Goal: Task Accomplishment & Management: Manage account settings

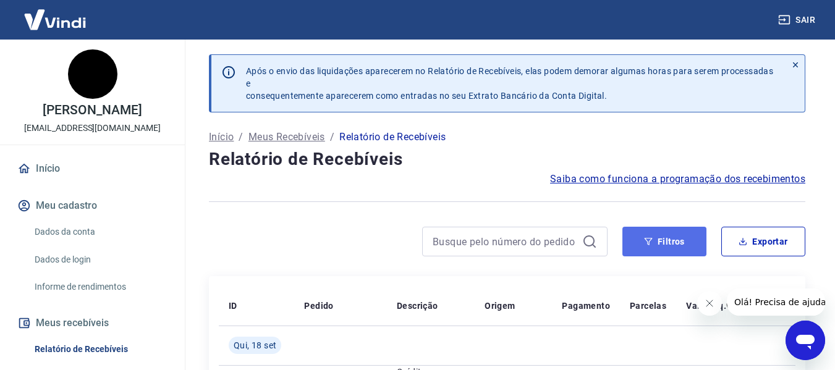
click at [658, 237] on button "Filtros" at bounding box center [664, 242] width 84 height 30
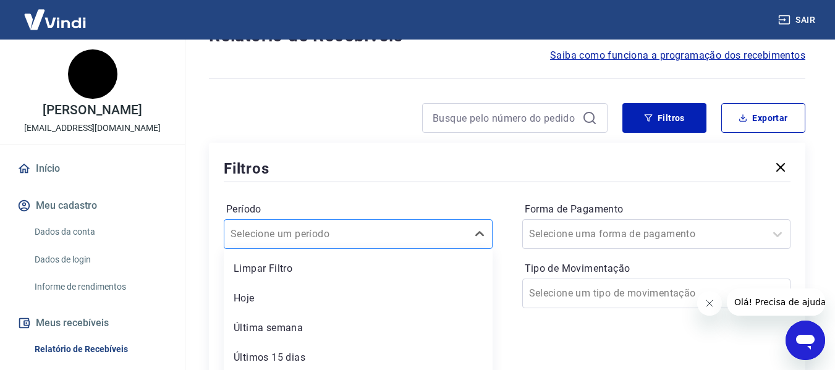
scroll to position [188, 0]
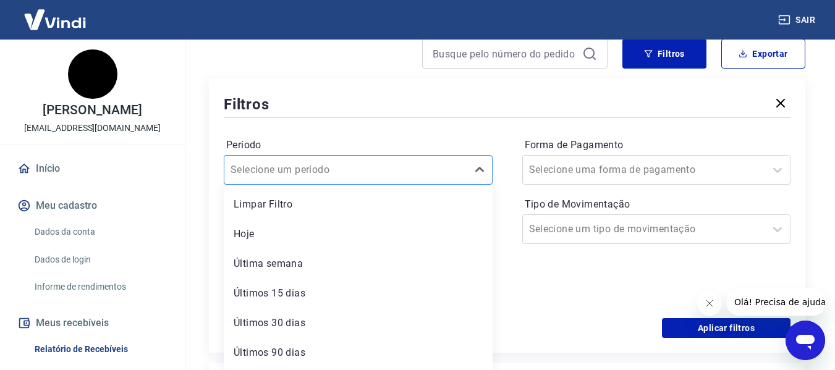
click at [392, 185] on div "option Hoje focused, 2 of 7. 7 results available. Use Up and Down to choose opt…" at bounding box center [358, 170] width 269 height 30
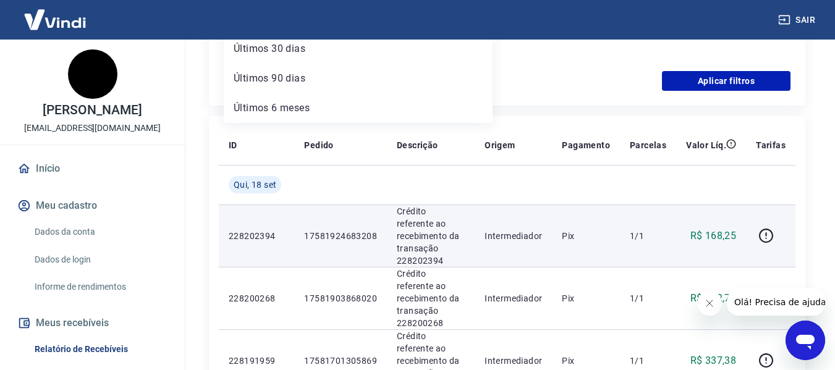
scroll to position [373, 0]
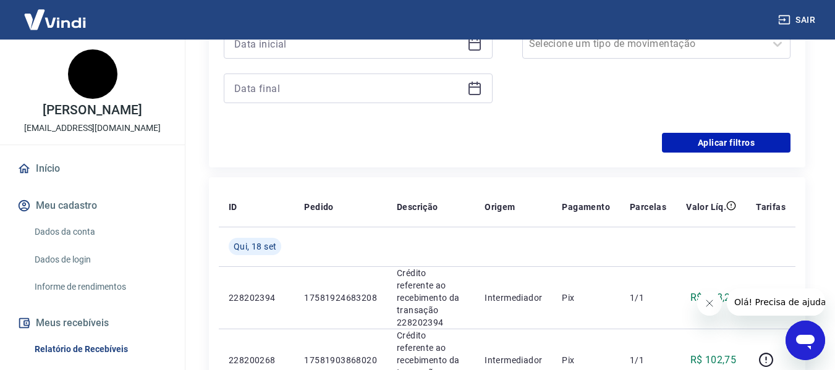
click at [554, 127] on div "Período Selecione um período Período personalizado Forma de Pagamento Selecione…" at bounding box center [507, 34] width 567 height 198
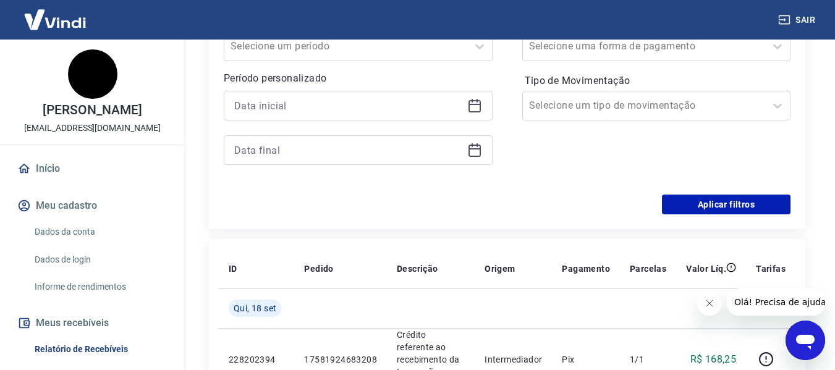
click at [480, 104] on icon at bounding box center [475, 104] width 12 height 1
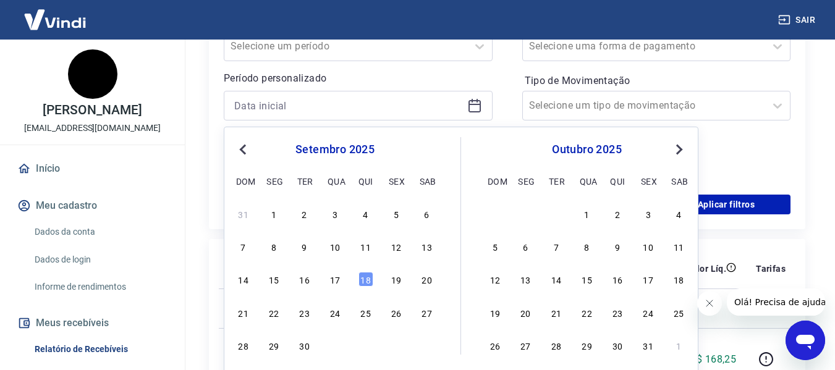
click at [236, 146] on button "Previous Month" at bounding box center [242, 149] width 15 height 15
click at [244, 146] on span "Previous Month" at bounding box center [244, 149] width 0 height 14
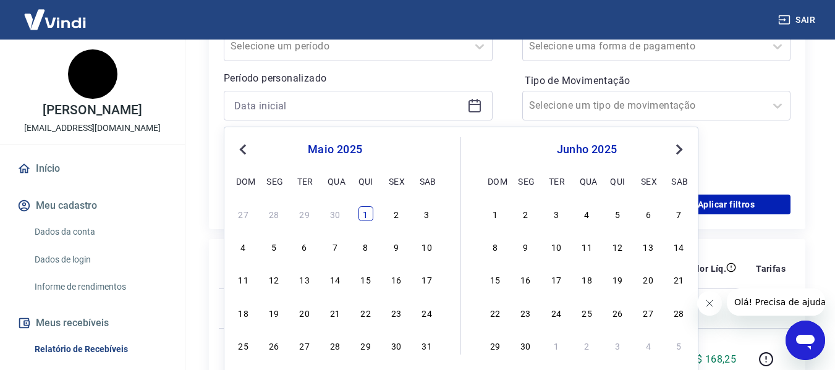
click at [366, 213] on div "1" at bounding box center [365, 213] width 15 height 15
type input "[DATE]"
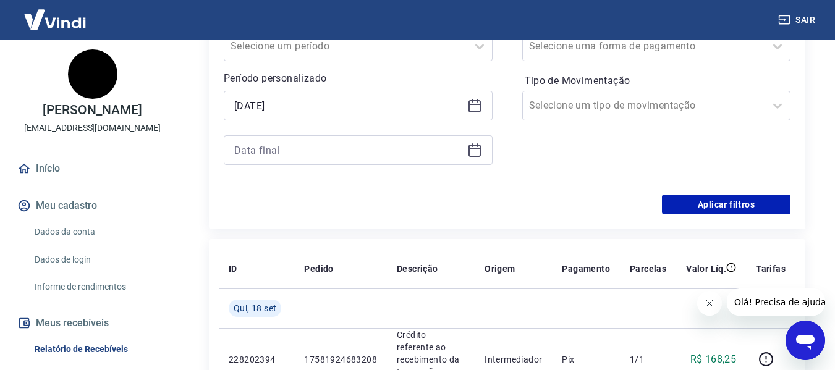
click at [472, 148] on icon at bounding box center [475, 148] width 12 height 1
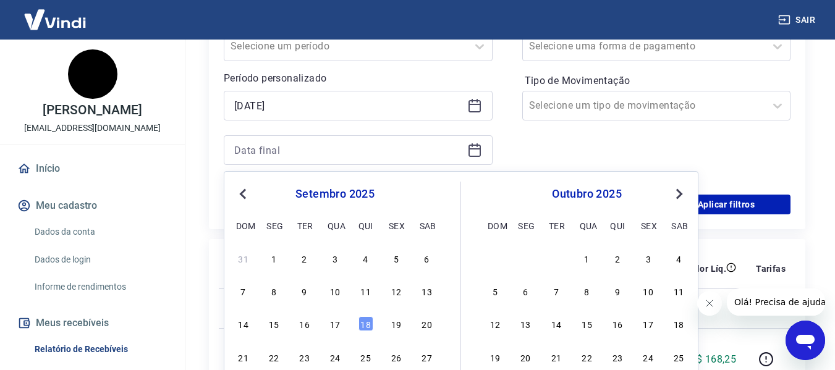
click at [240, 192] on button "Previous Month" at bounding box center [242, 194] width 15 height 15
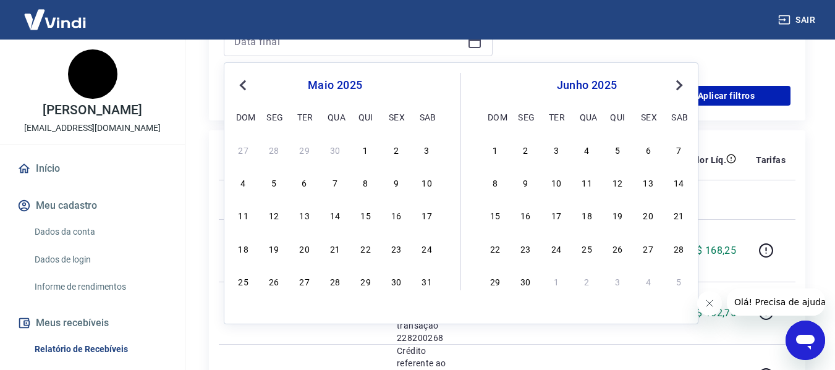
scroll to position [435, 0]
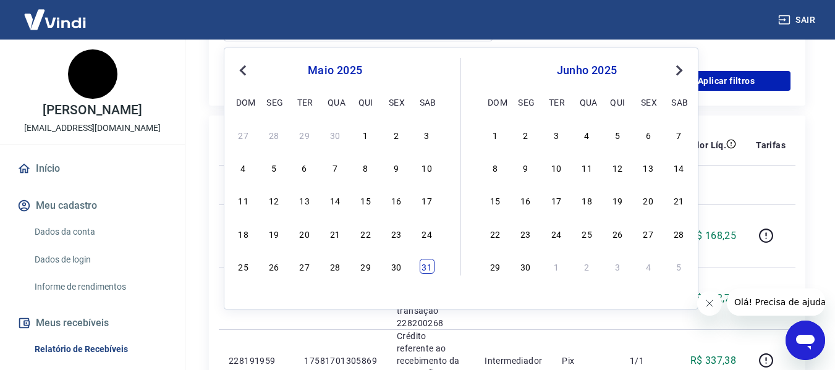
click at [422, 268] on div "31" at bounding box center [427, 266] width 15 height 15
type input "[DATE]"
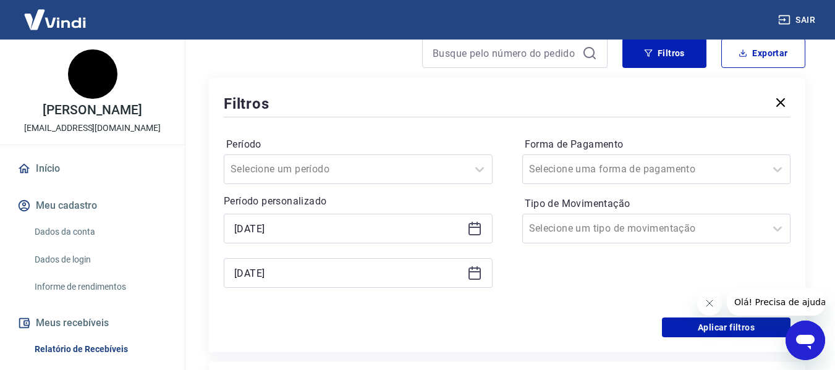
scroll to position [188, 0]
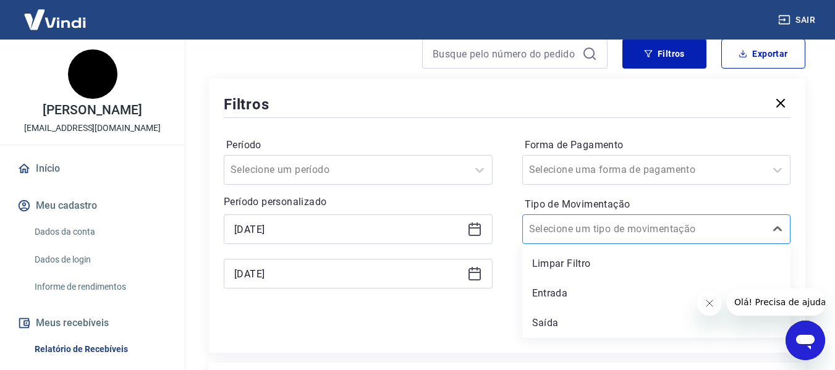
click at [564, 231] on input "Tipo de Movimentação" at bounding box center [591, 229] width 125 height 15
click at [508, 118] on div at bounding box center [507, 118] width 567 height 6
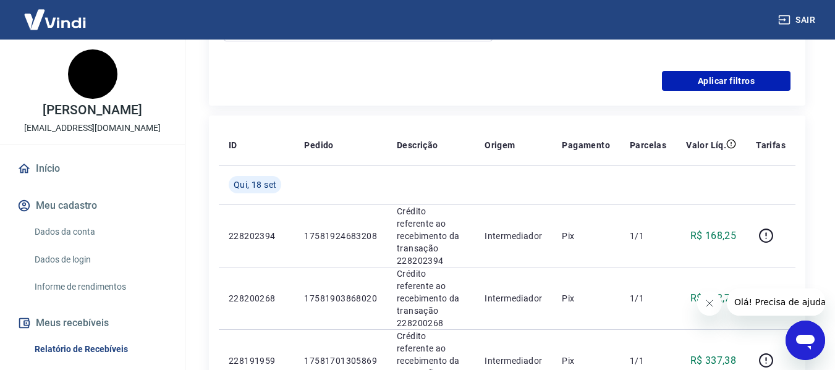
scroll to position [497, 0]
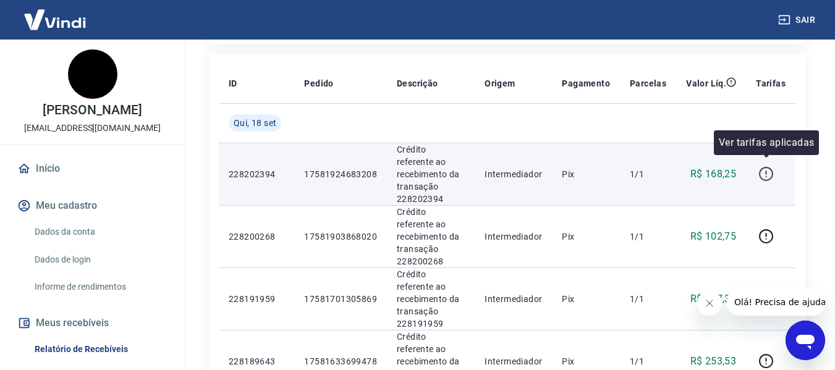
click at [766, 170] on icon "button" at bounding box center [765, 173] width 15 height 15
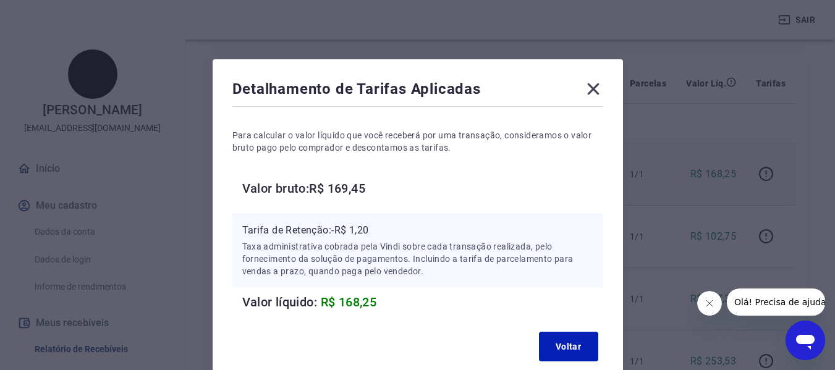
click at [600, 83] on icon at bounding box center [593, 89] width 20 height 20
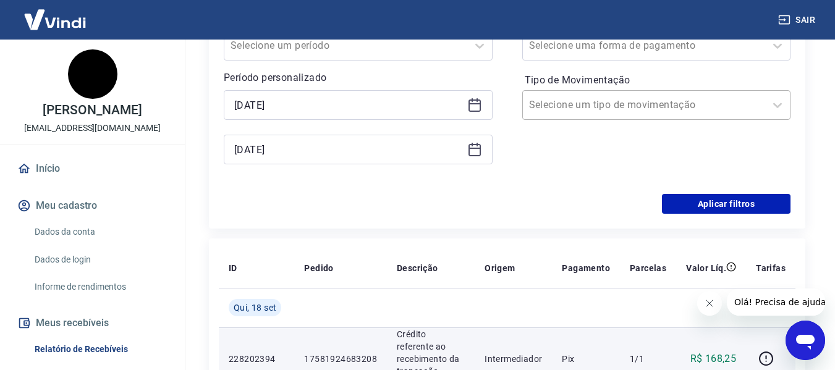
scroll to position [312, 0]
click at [718, 193] on div "Período Selecione um período Período personalizado Selected date: quinta-feira,…" at bounding box center [507, 96] width 567 height 198
click at [718, 210] on button "Aplicar filtros" at bounding box center [726, 205] width 129 height 20
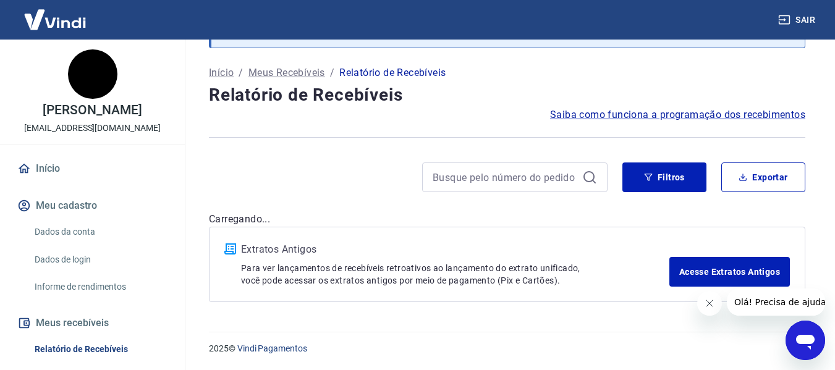
scroll to position [59, 0]
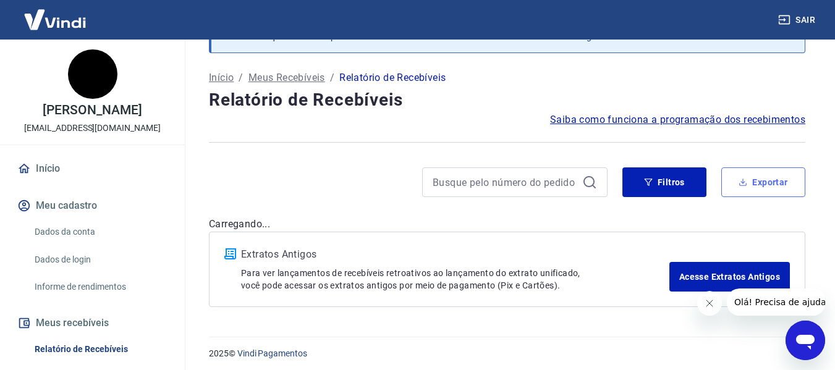
click at [795, 176] on button "Exportar" at bounding box center [763, 183] width 84 height 30
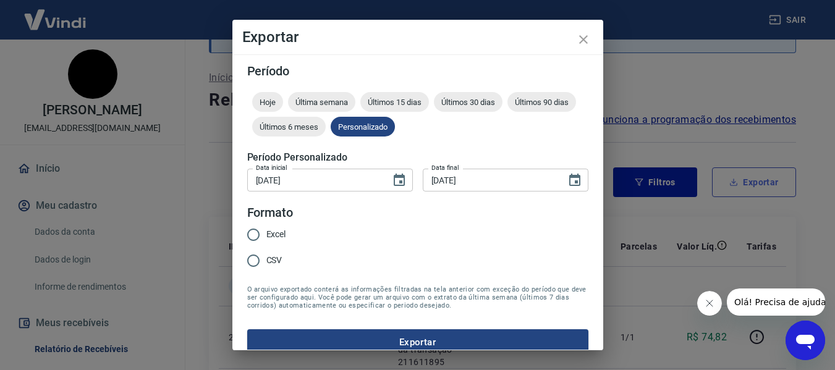
type input "[DATE]"
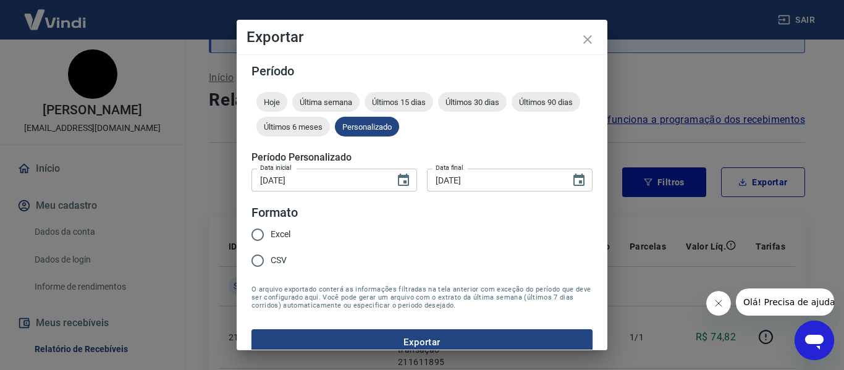
click at [280, 233] on span "Excel" at bounding box center [281, 234] width 20 height 13
click at [271, 233] on input "Excel" at bounding box center [258, 235] width 26 height 26
radio input "true"
click at [395, 346] on button "Exportar" at bounding box center [422, 342] width 341 height 26
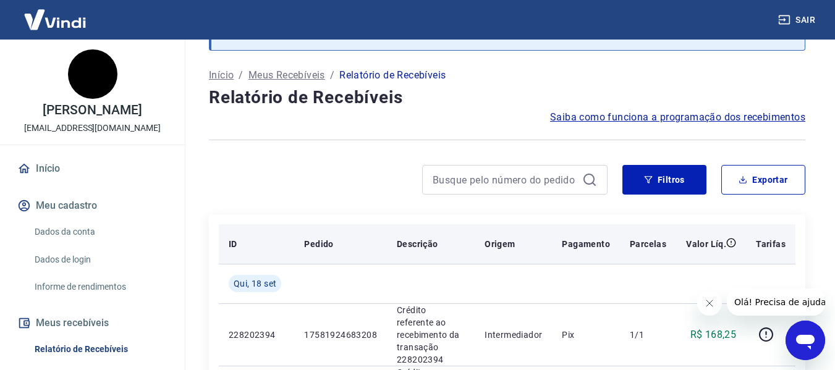
scroll to position [124, 0]
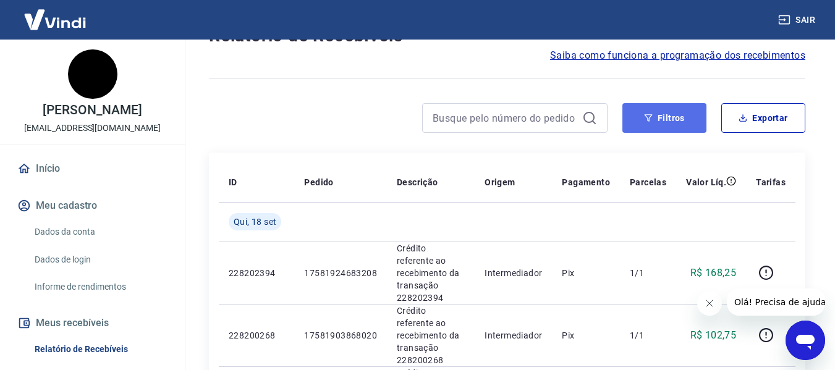
click at [653, 121] on icon "button" at bounding box center [648, 118] width 9 height 9
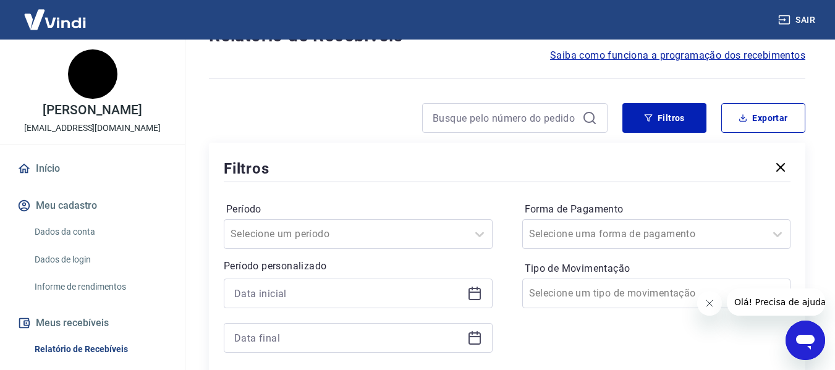
click at [480, 291] on icon at bounding box center [475, 294] width 12 height 12
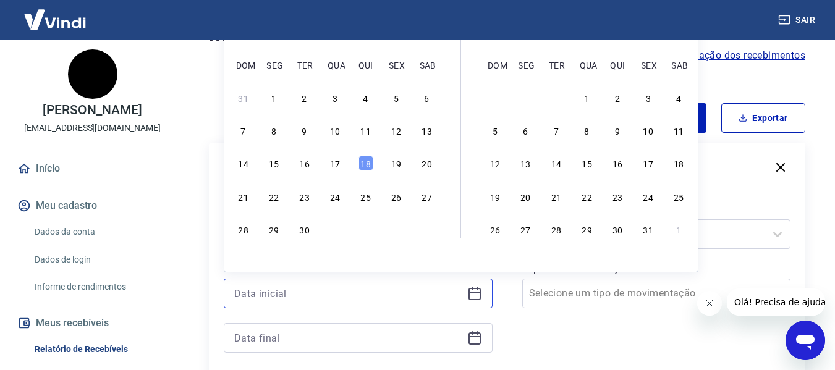
scroll to position [0, 0]
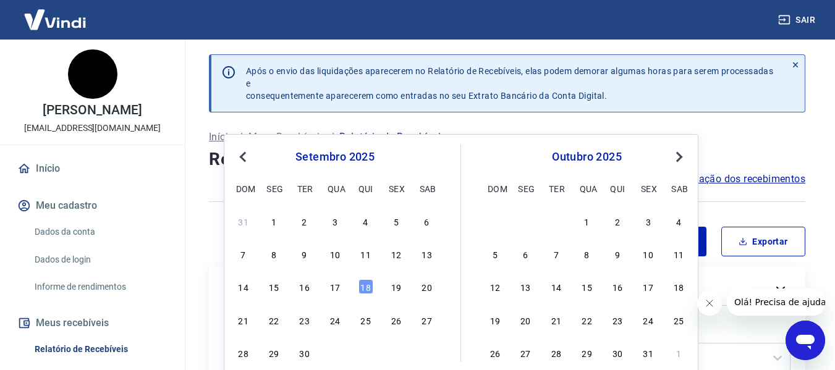
click at [244, 158] on span "Previous Month" at bounding box center [244, 157] width 0 height 14
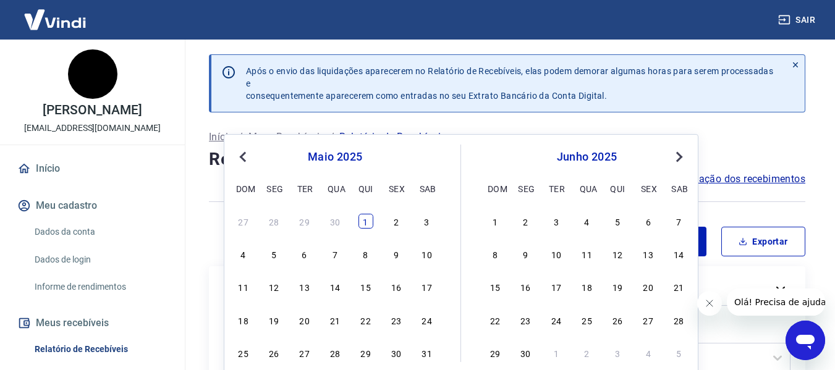
click at [370, 223] on div "1" at bounding box center [365, 221] width 15 height 15
type input "[DATE]"
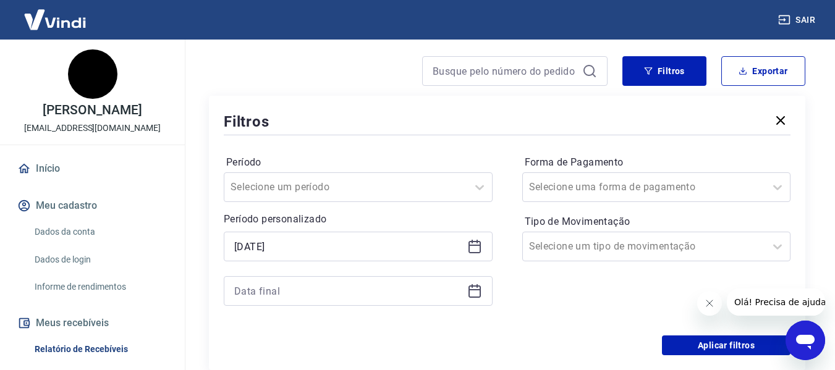
scroll to position [185, 0]
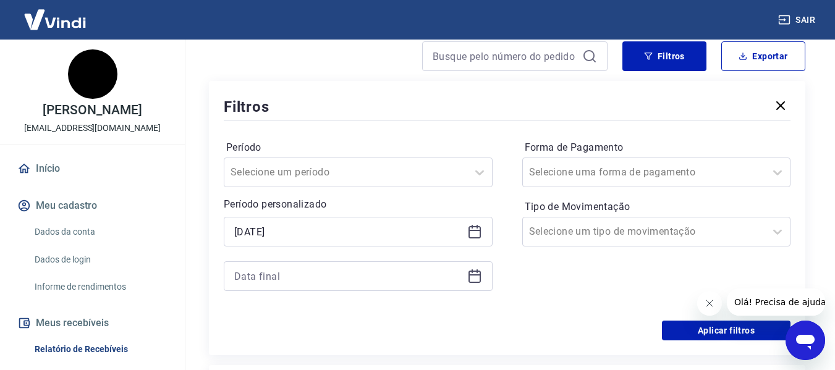
click at [470, 273] on icon at bounding box center [474, 276] width 15 height 15
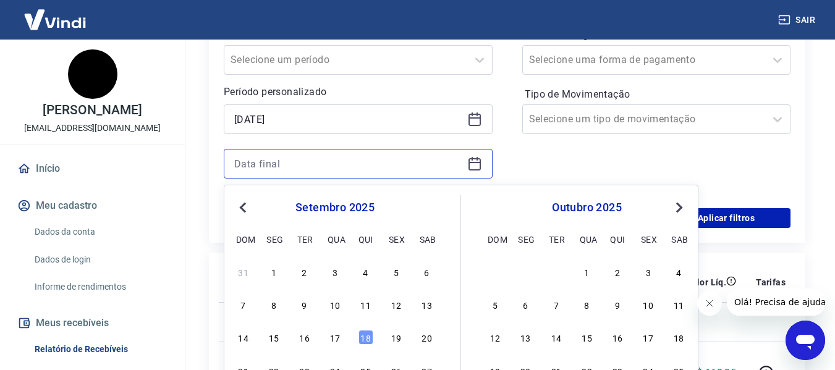
scroll to position [309, 0]
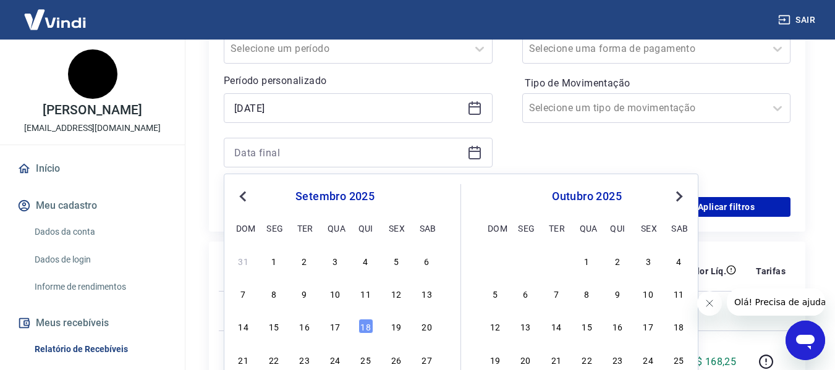
click at [239, 195] on button "Previous Month" at bounding box center [242, 196] width 15 height 15
click at [244, 195] on span "Previous Month" at bounding box center [244, 196] width 0 height 14
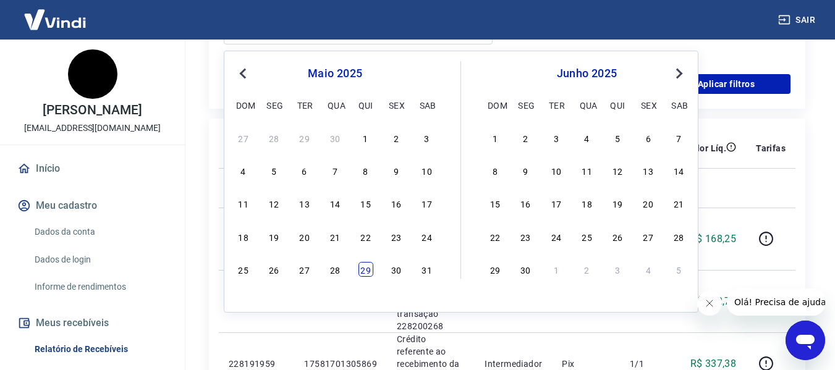
scroll to position [433, 0]
click at [429, 272] on div "31" at bounding box center [427, 268] width 15 height 15
type input "[DATE]"
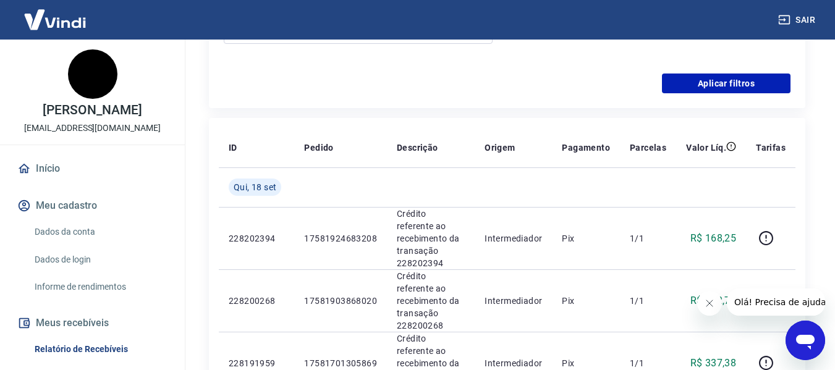
click at [737, 90] on button "Aplicar filtros" at bounding box center [726, 84] width 129 height 20
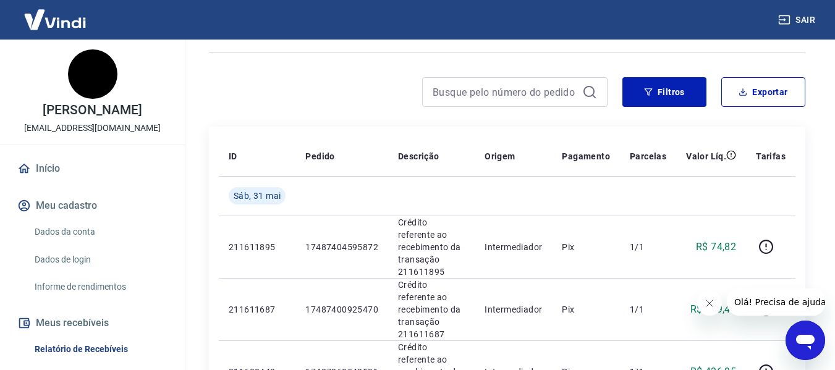
scroll to position [149, 0]
click at [757, 91] on button "Exportar" at bounding box center [763, 93] width 84 height 30
type input "[DATE]"
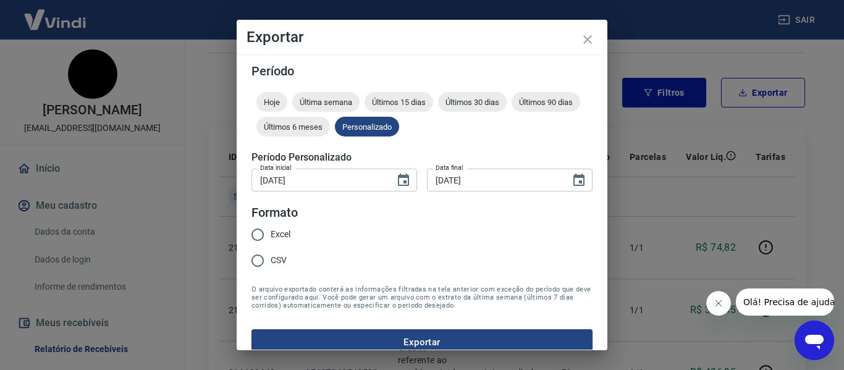
click at [266, 232] on input "Excel" at bounding box center [258, 235] width 26 height 26
radio input "true"
click at [417, 337] on button "Exportar" at bounding box center [422, 342] width 341 height 26
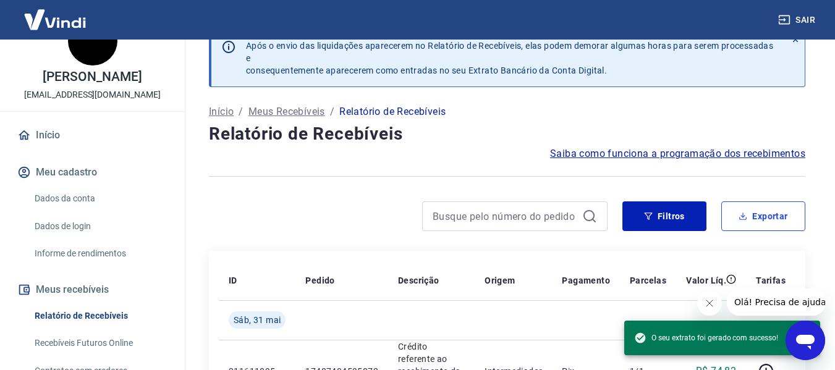
scroll to position [62, 0]
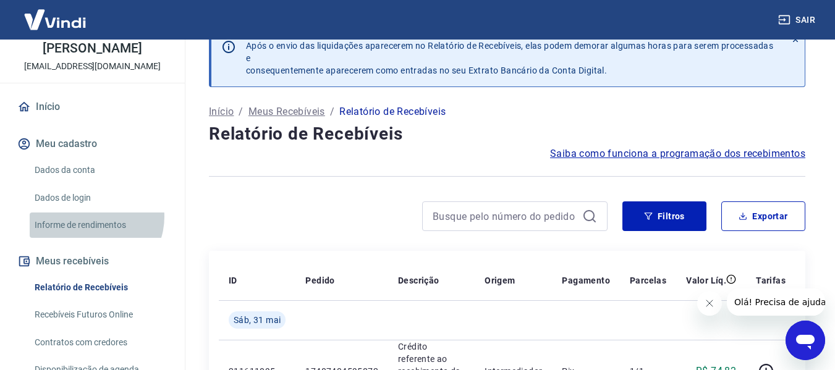
click at [93, 217] on link "Informe de rendimentos" at bounding box center [100, 225] width 140 height 25
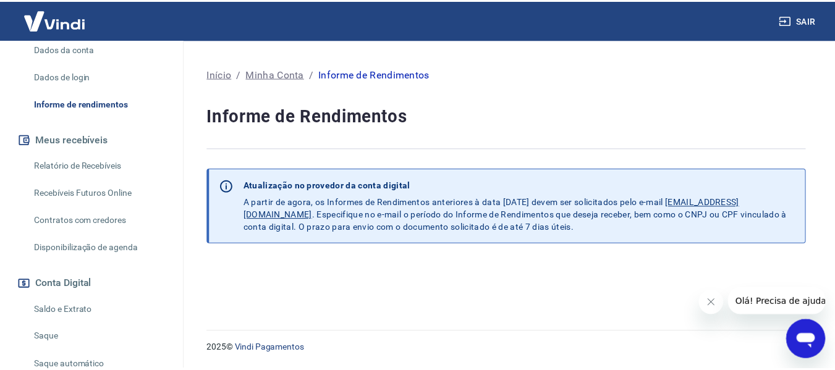
scroll to position [185, 0]
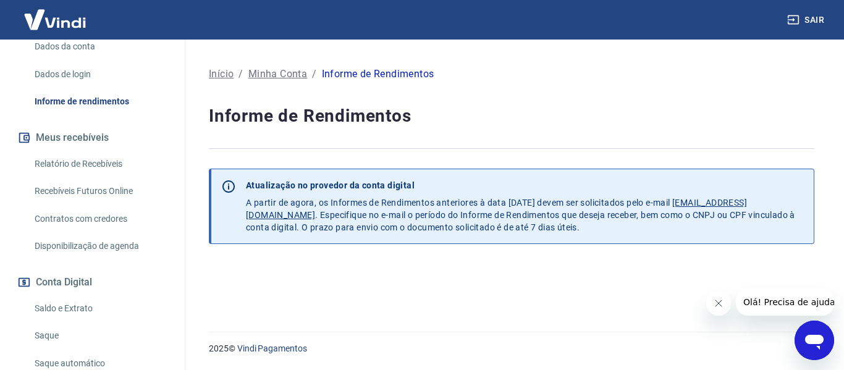
click at [82, 307] on link "Saldo e Extrato" at bounding box center [100, 308] width 140 height 25
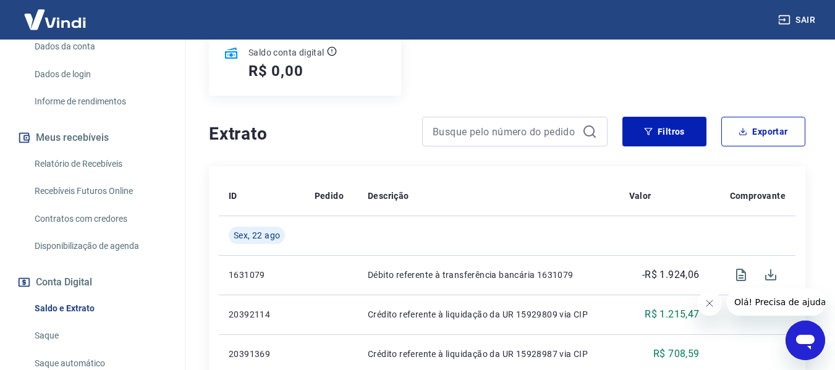
scroll to position [124, 0]
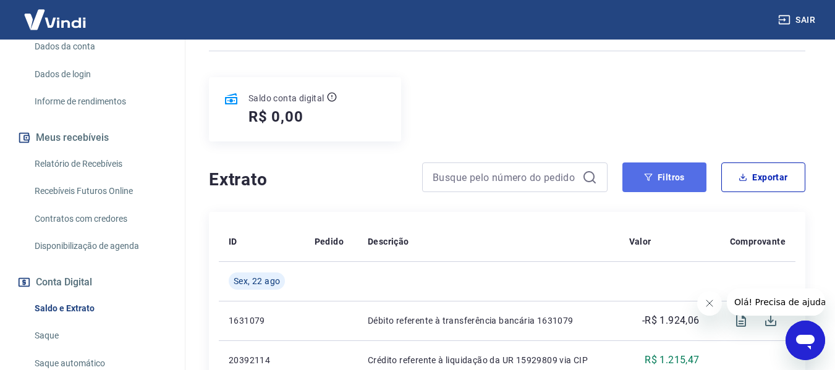
click at [669, 174] on button "Filtros" at bounding box center [664, 178] width 84 height 30
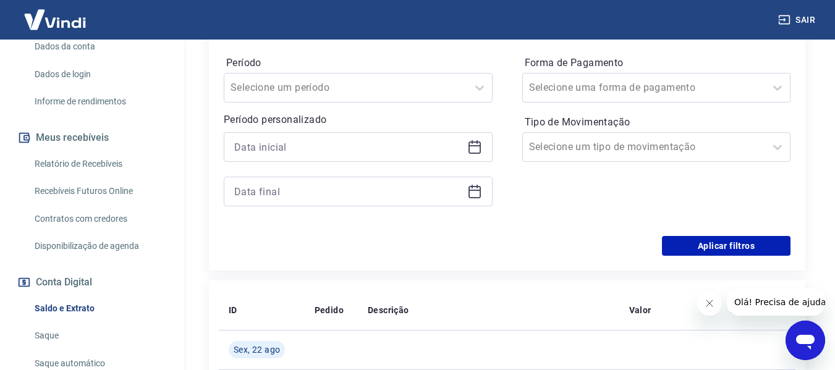
scroll to position [371, 0]
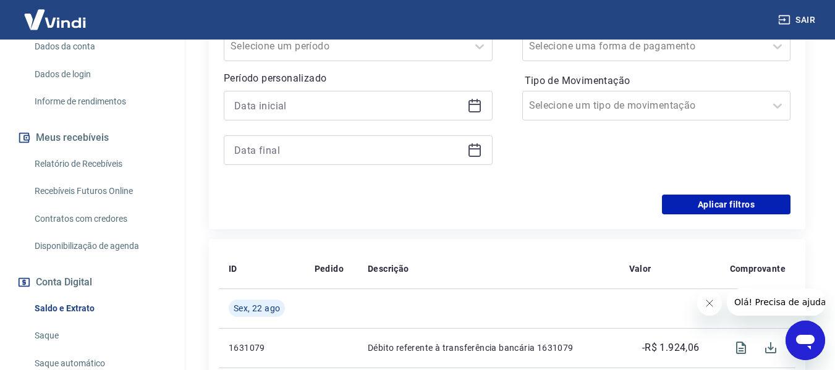
click at [474, 108] on icon at bounding box center [474, 105] width 15 height 15
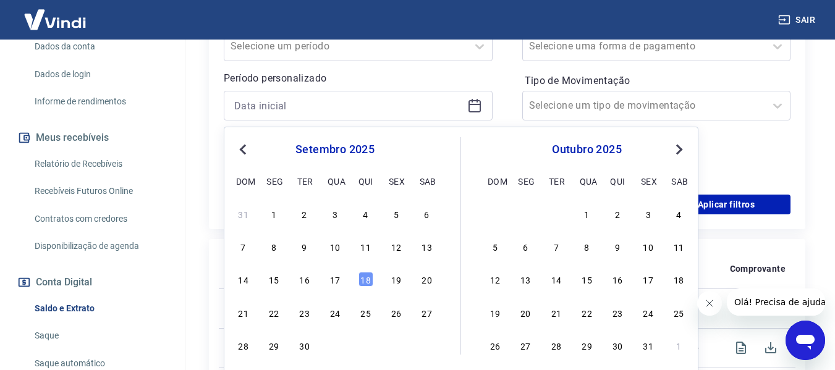
click at [248, 144] on button "Previous Month" at bounding box center [242, 149] width 15 height 15
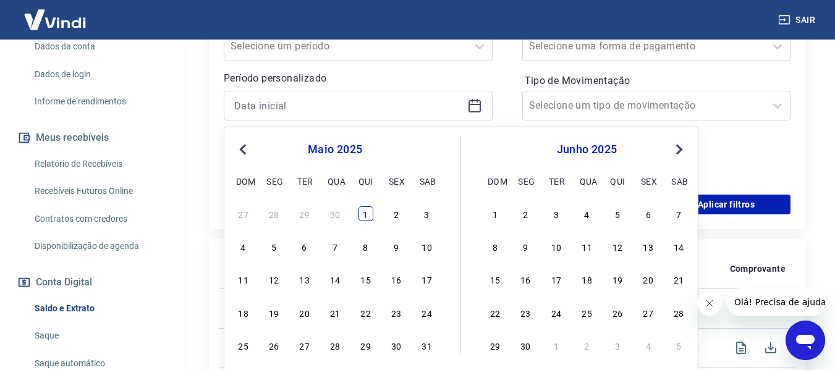
click at [365, 212] on div "1" at bounding box center [365, 213] width 15 height 15
type input "[DATE]"
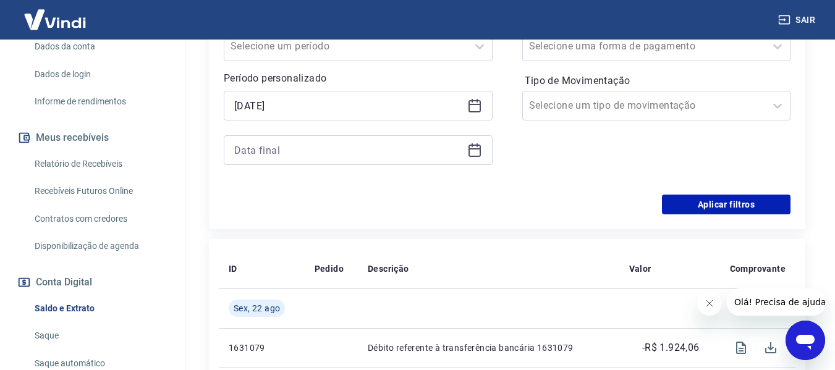
click at [472, 149] on icon at bounding box center [475, 148] width 12 height 1
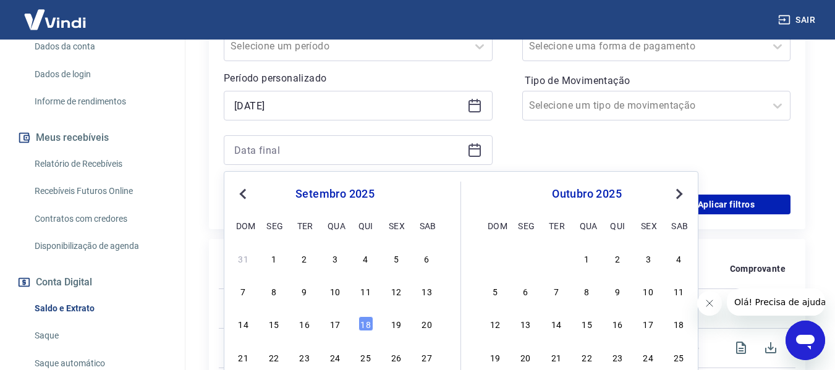
click at [244, 193] on span "Previous Month" at bounding box center [244, 194] width 0 height 14
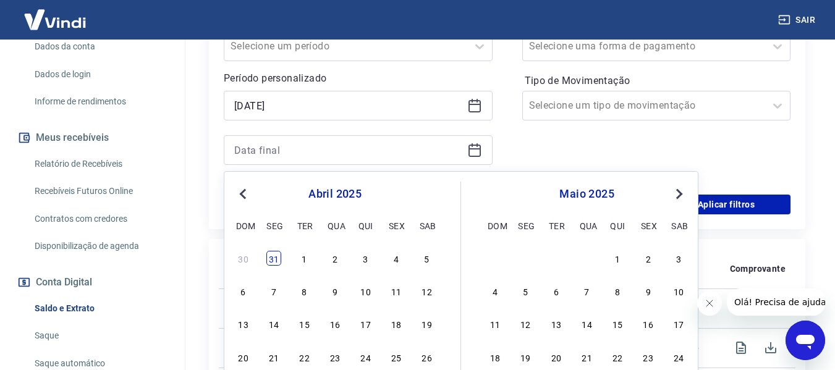
click at [274, 257] on div "31" at bounding box center [273, 258] width 15 height 15
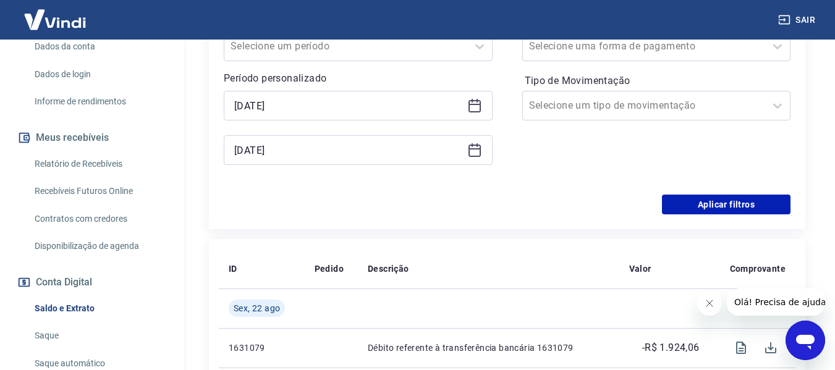
click at [474, 150] on icon at bounding box center [474, 150] width 15 height 15
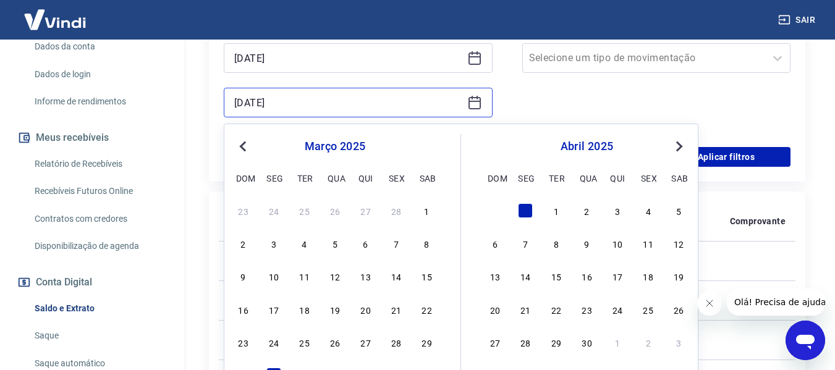
scroll to position [494, 0]
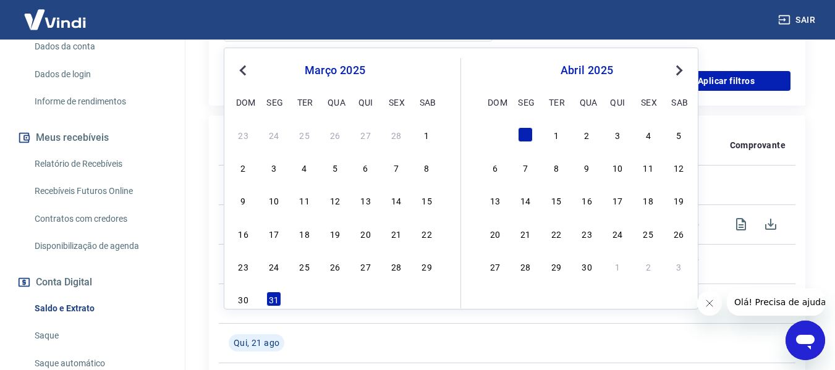
click at [678, 71] on span "Next Month" at bounding box center [678, 70] width 0 height 14
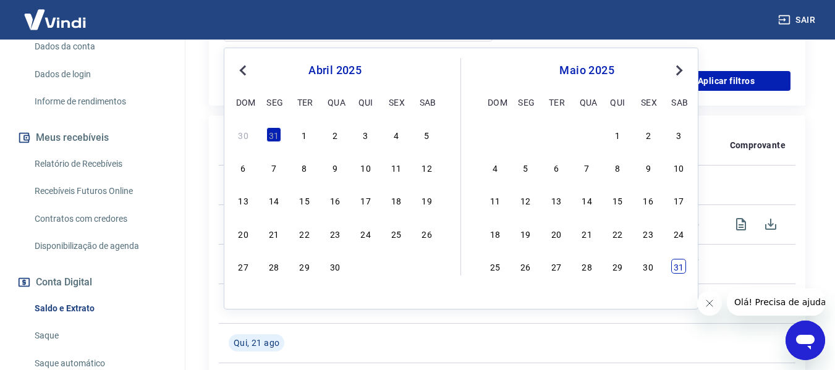
click at [681, 269] on div "31" at bounding box center [678, 266] width 15 height 15
type input "[DATE]"
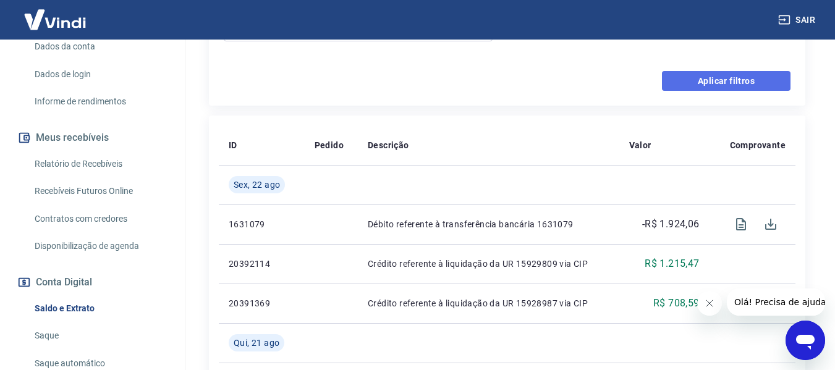
click at [706, 80] on button "Aplicar filtros" at bounding box center [726, 81] width 129 height 20
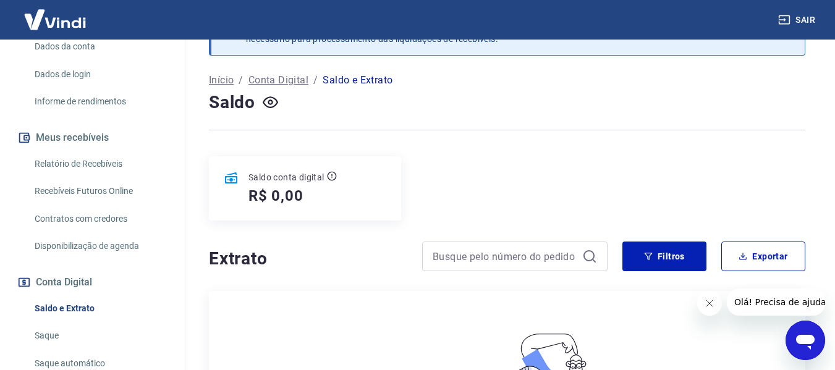
scroll to position [43, 0]
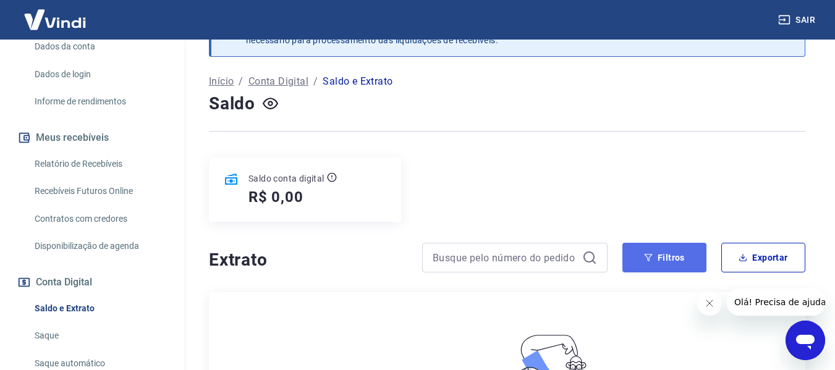
click at [647, 258] on icon "button" at bounding box center [648, 257] width 9 height 9
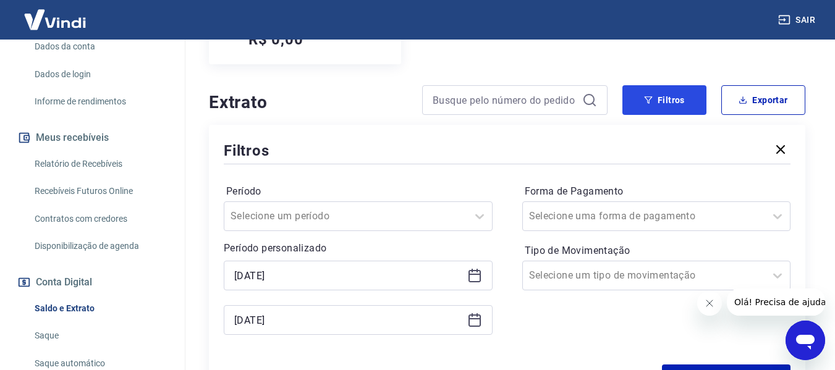
scroll to position [229, 0]
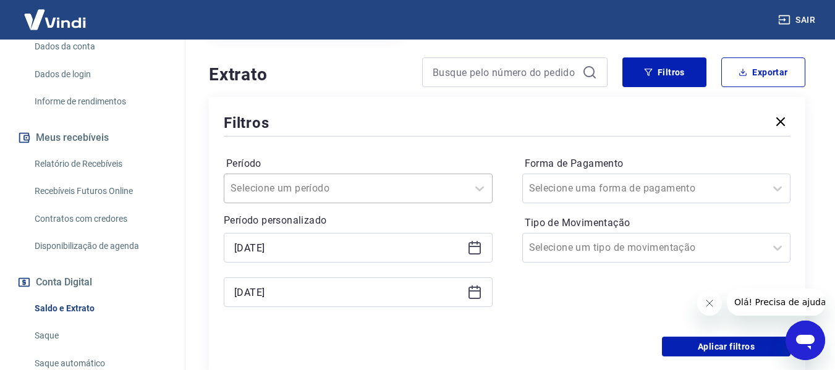
click at [316, 187] on div "Selecione um período" at bounding box center [358, 189] width 269 height 30
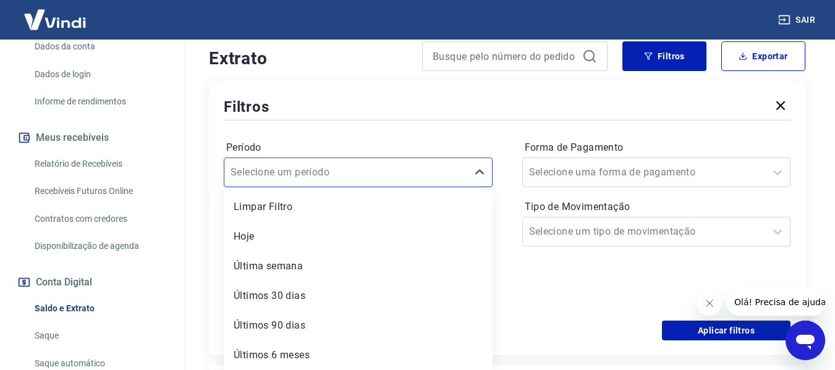
click at [326, 141] on label "Período" at bounding box center [358, 147] width 264 height 15
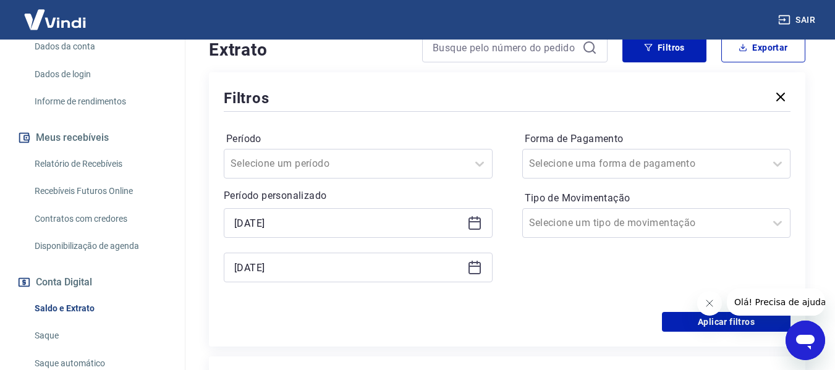
scroll to position [307, 0]
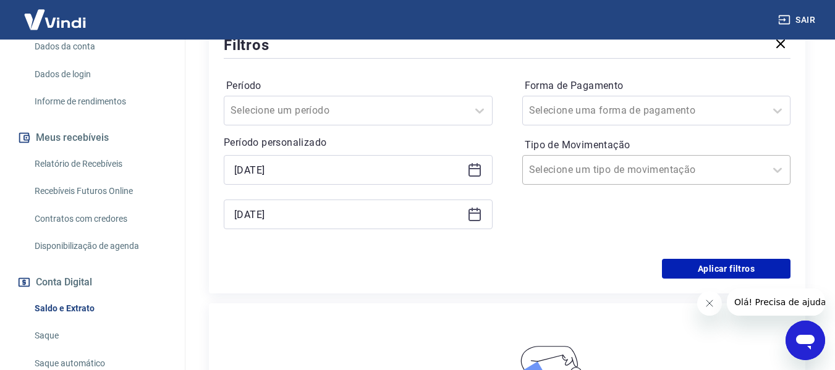
click at [581, 171] on input "Tipo de Movimentação" at bounding box center [591, 170] width 125 height 15
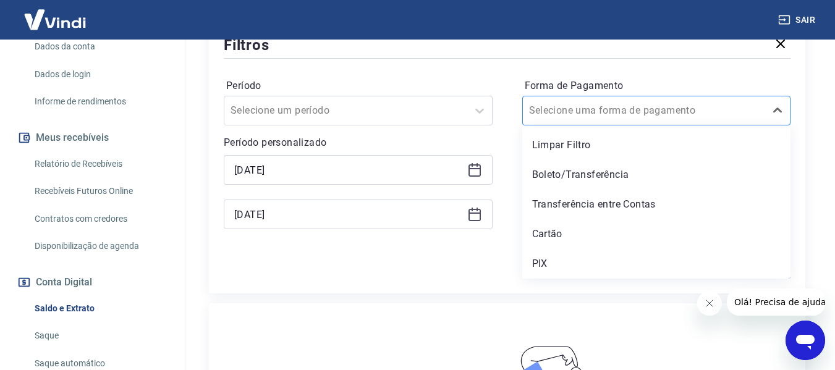
click at [566, 124] on div "Selecione uma forma de pagamento" at bounding box center [656, 111] width 269 height 30
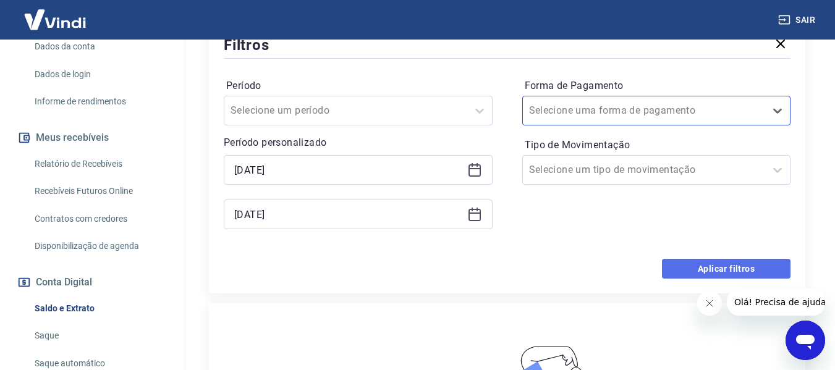
click at [752, 268] on button "Aplicar filtros" at bounding box center [726, 269] width 129 height 20
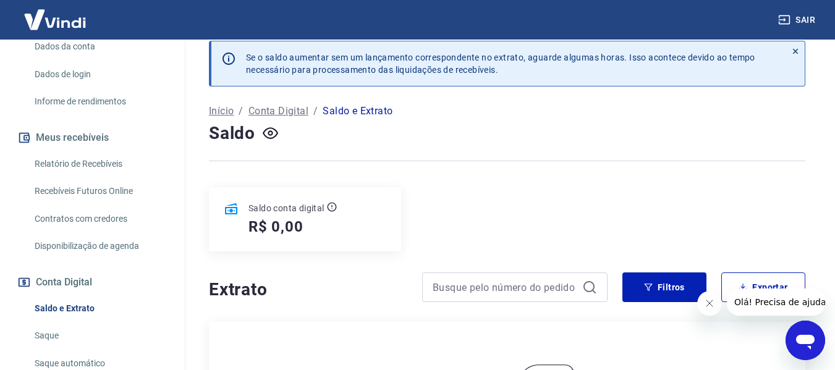
scroll to position [0, 0]
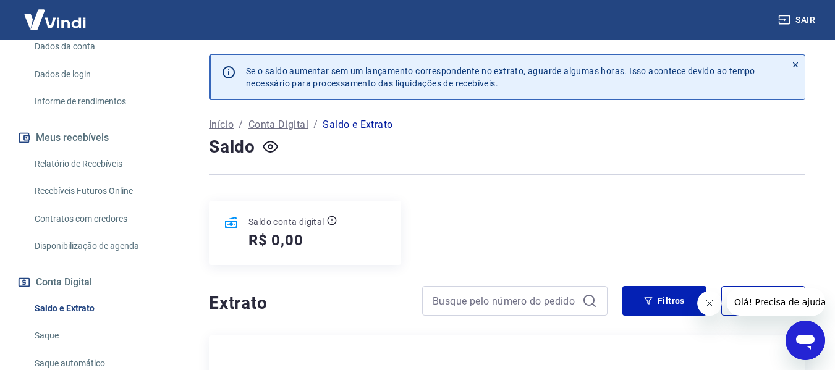
click at [368, 127] on p "Saldo e Extrato" at bounding box center [358, 124] width 70 height 15
click at [299, 123] on p "Conta Digital" at bounding box center [278, 124] width 60 height 15
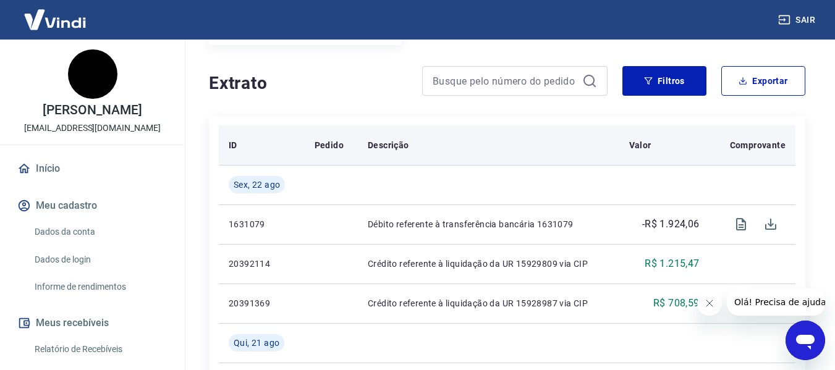
scroll to position [247, 0]
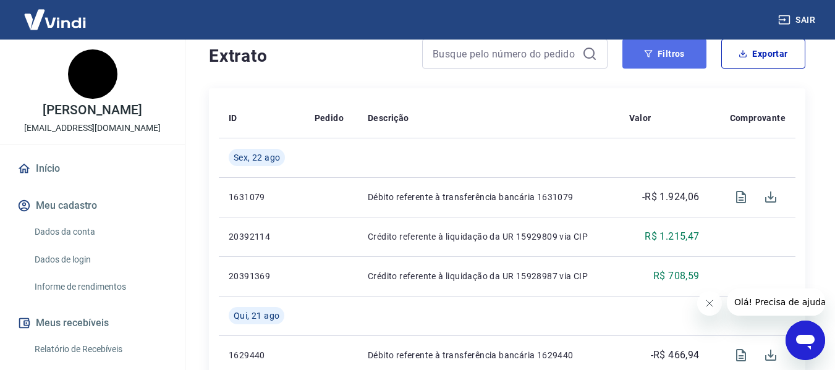
click at [671, 54] on button "Filtros" at bounding box center [664, 54] width 84 height 30
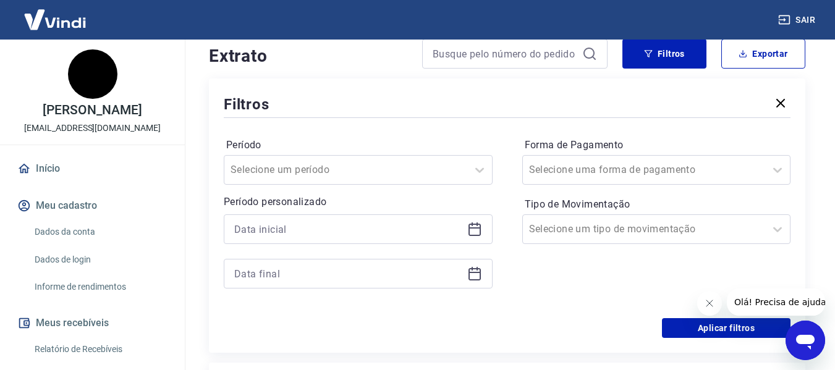
click at [480, 229] on icon at bounding box center [475, 230] width 12 height 12
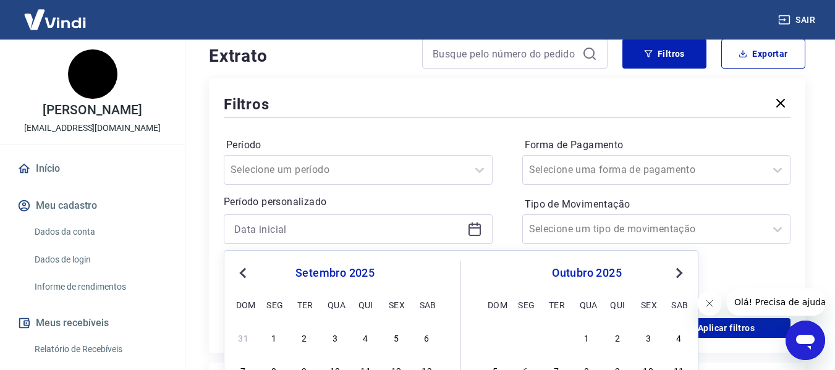
click at [244, 273] on span "Previous Month" at bounding box center [244, 273] width 0 height 14
click at [244, 274] on span "Previous Month" at bounding box center [244, 273] width 0 height 14
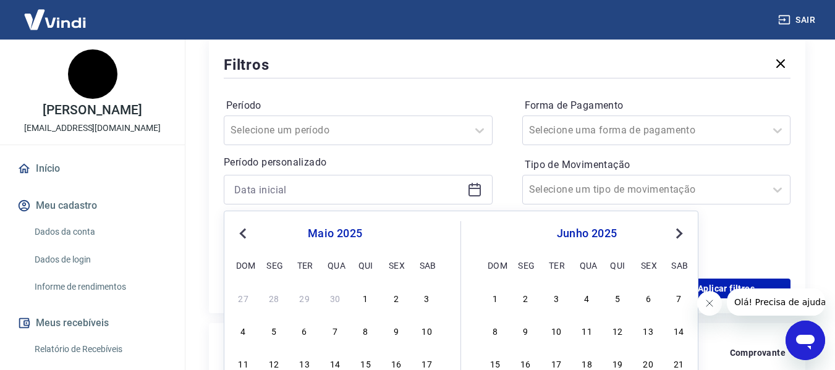
scroll to position [309, 0]
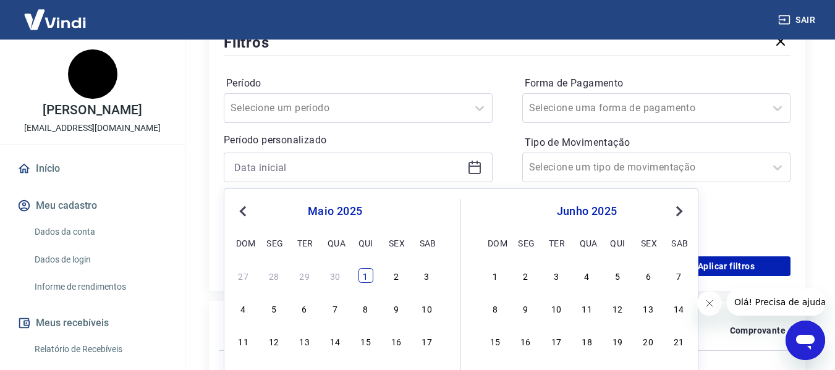
click at [365, 272] on div "1" at bounding box center [365, 275] width 15 height 15
type input "[DATE]"
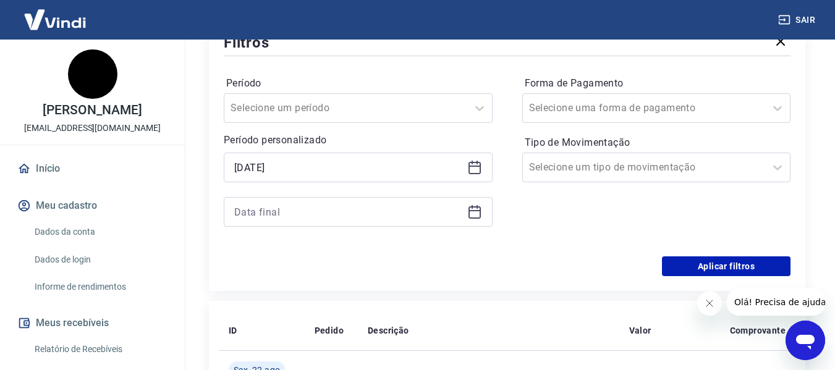
click at [479, 214] on icon at bounding box center [474, 212] width 15 height 15
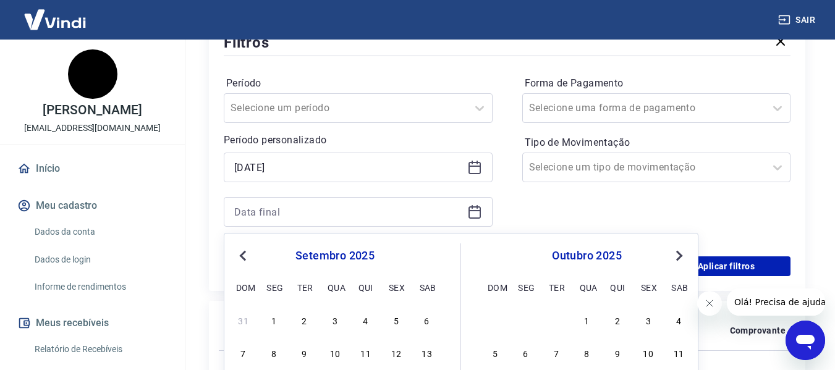
click at [244, 254] on span "Previous Month" at bounding box center [244, 255] width 0 height 14
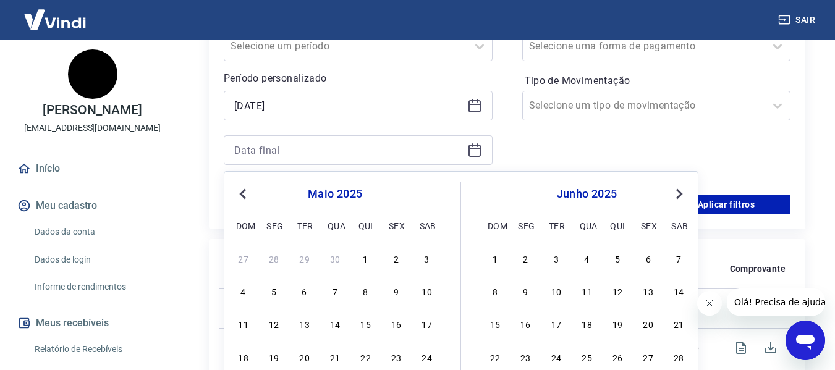
scroll to position [494, 0]
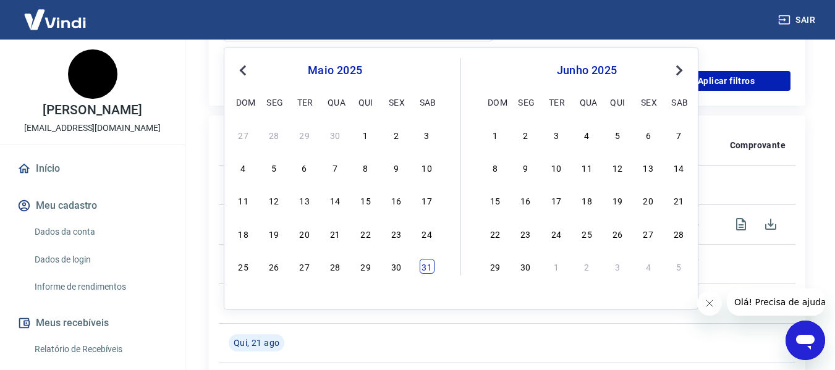
click at [426, 266] on div "31" at bounding box center [427, 266] width 15 height 15
type input "[DATE]"
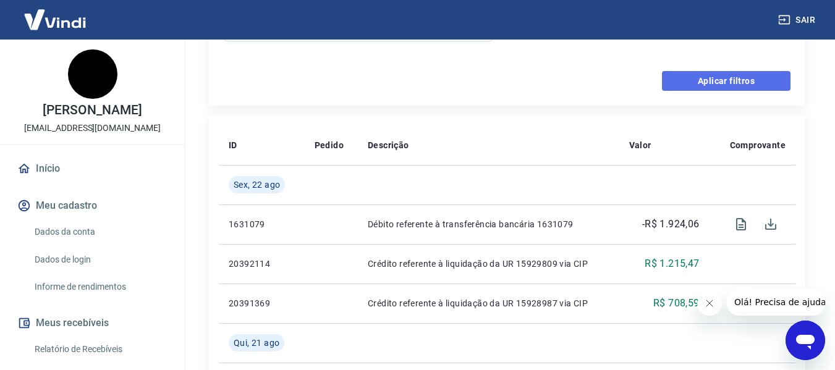
click at [737, 85] on button "Aplicar filtros" at bounding box center [726, 81] width 129 height 20
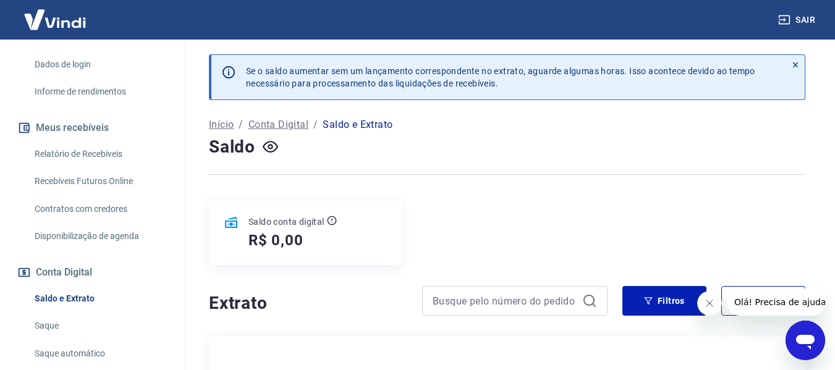
scroll to position [247, 0]
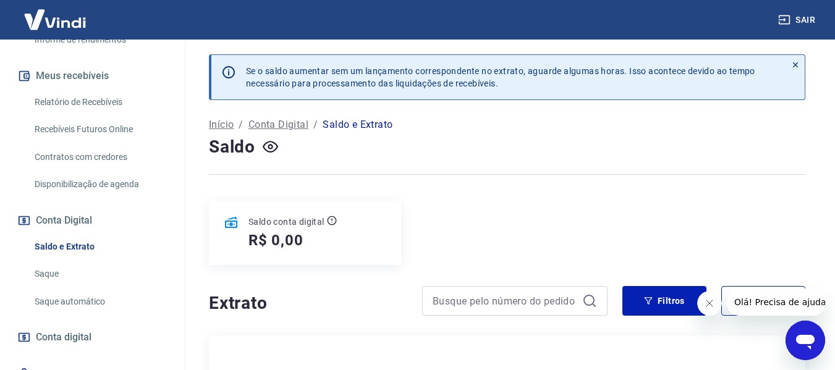
click at [51, 269] on link "Saque" at bounding box center [100, 273] width 140 height 25
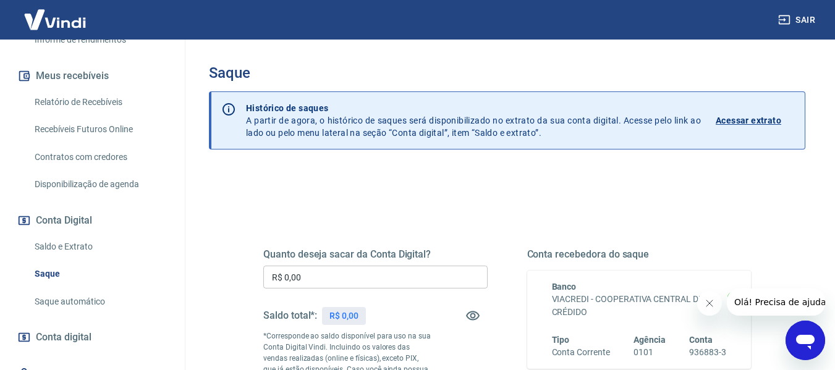
click at [740, 124] on p "Acessar extrato" at bounding box center [749, 120] width 66 height 12
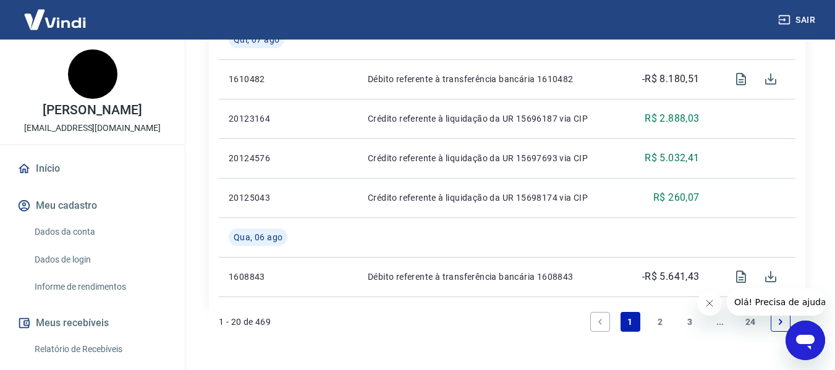
scroll to position [1161, 0]
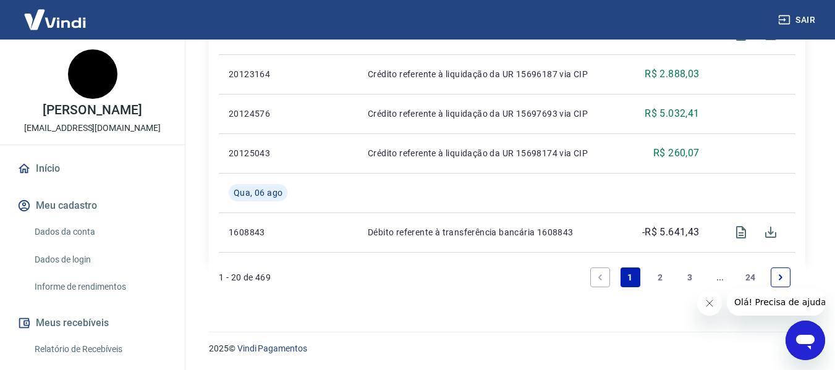
click at [752, 276] on link "24" at bounding box center [750, 278] width 20 height 20
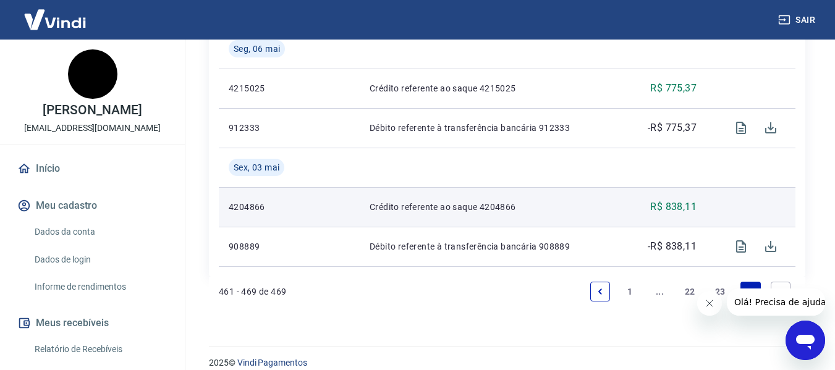
scroll to position [647, 0]
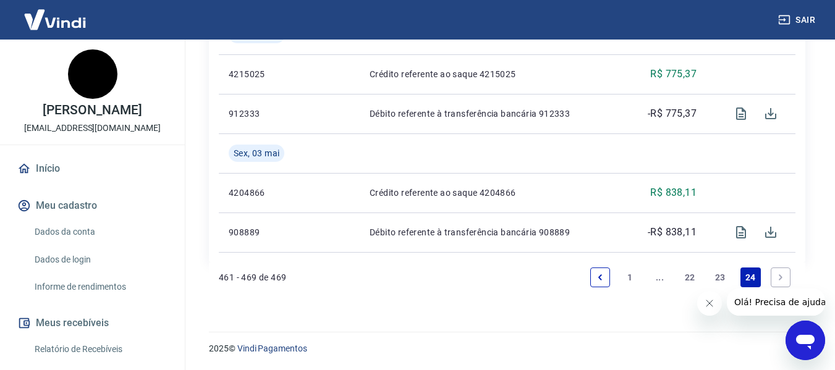
click at [778, 278] on icon "Next page" at bounding box center [780, 277] width 9 height 9
click at [777, 274] on icon "Next page" at bounding box center [780, 277] width 9 height 9
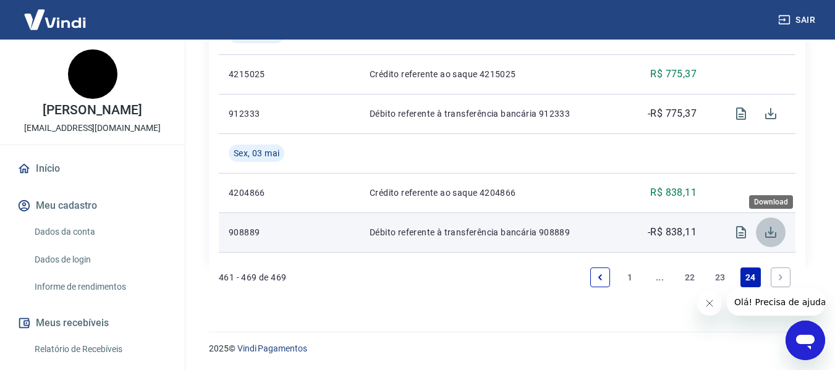
click at [770, 236] on icon "Download" at bounding box center [770, 232] width 15 height 15
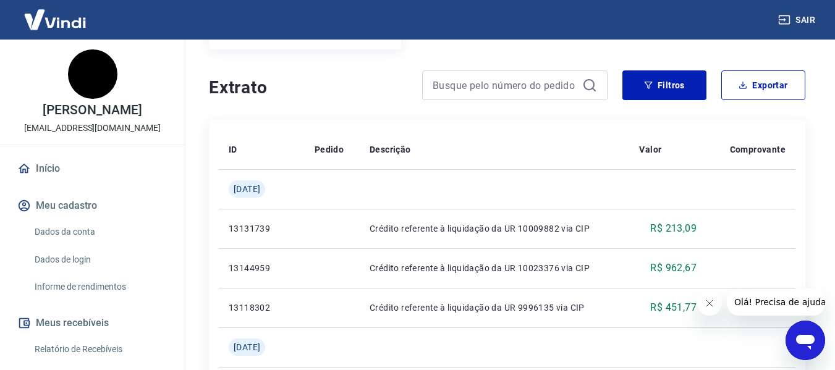
scroll to position [91, 0]
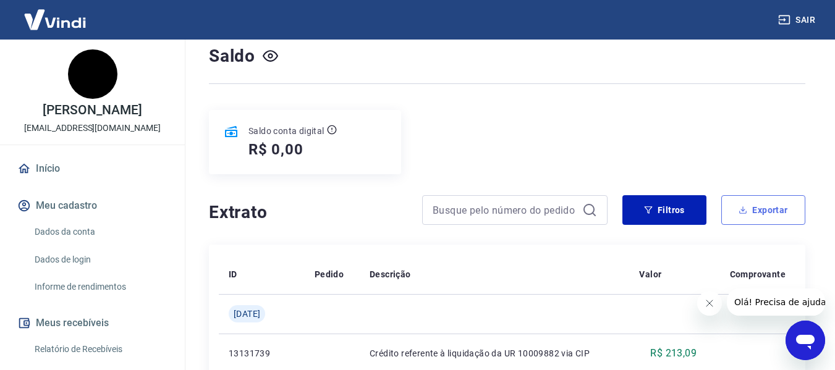
click at [758, 197] on button "Exportar" at bounding box center [763, 210] width 84 height 30
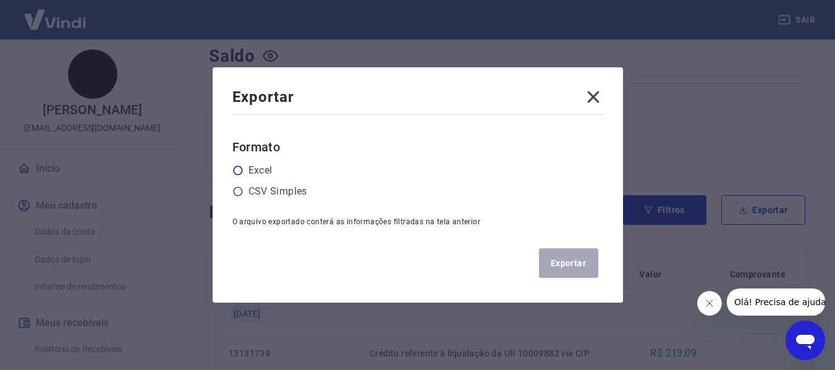
click at [278, 171] on div "Excel" at bounding box center [417, 170] width 371 height 15
click at [269, 169] on label "Excel" at bounding box center [260, 170] width 24 height 15
click at [0, 0] on input "radio" at bounding box center [0, 0] width 0 height 0
click at [571, 253] on button "Exportar" at bounding box center [568, 263] width 59 height 30
